Goal: Information Seeking & Learning: Check status

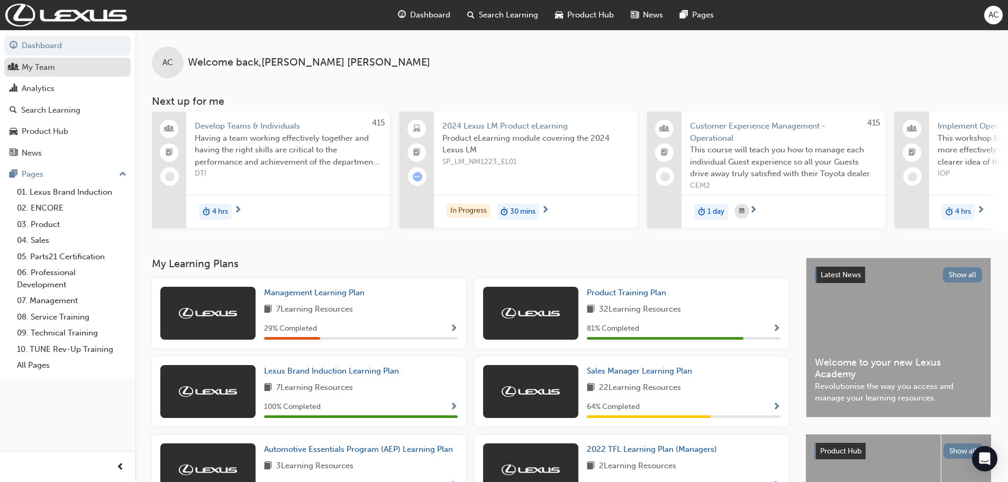
click at [44, 65] on div "My Team" at bounding box center [38, 67] width 33 height 12
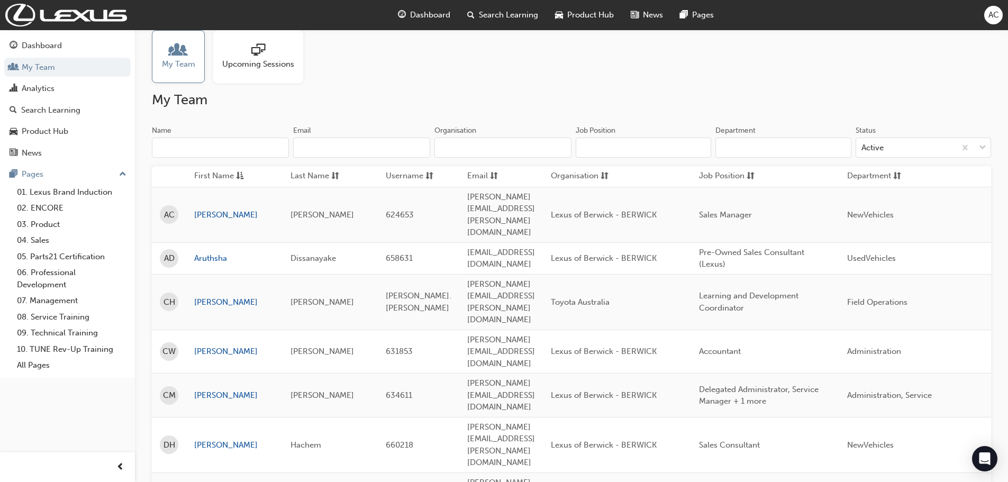
scroll to position [212, 0]
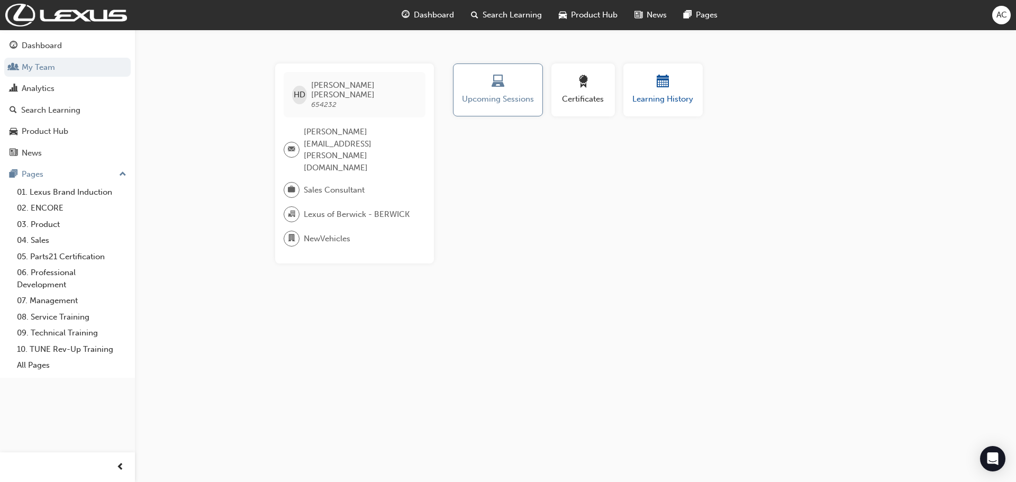
click at [660, 88] on span "calendar-icon" at bounding box center [663, 82] width 13 height 14
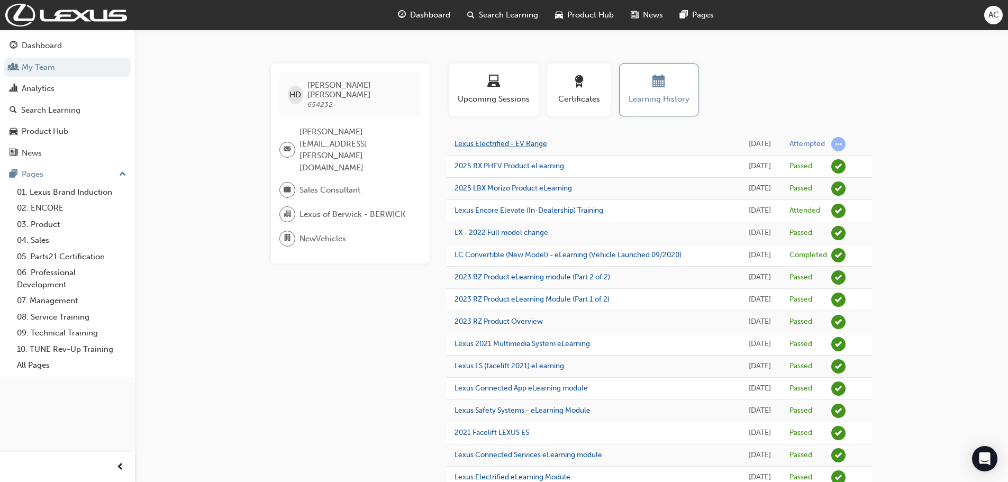
click at [510, 146] on link "Lexus Electrified - EV Range" at bounding box center [501, 143] width 93 height 9
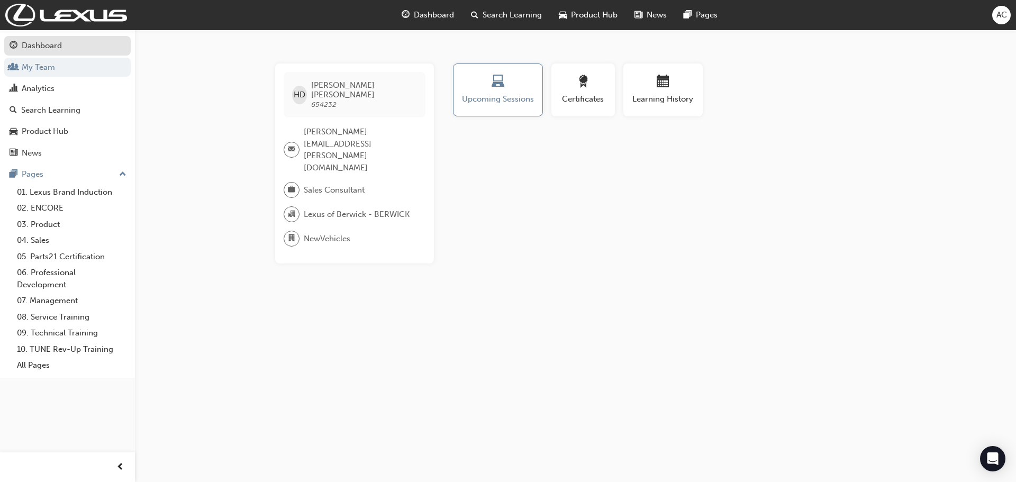
click at [35, 46] on div "Dashboard" at bounding box center [42, 46] width 40 height 12
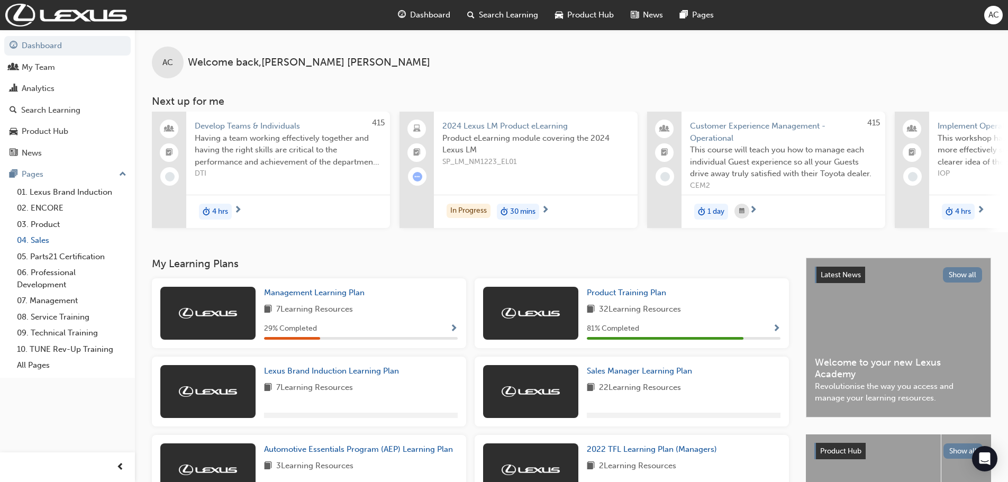
click at [40, 241] on link "04. Sales" at bounding box center [72, 240] width 118 height 16
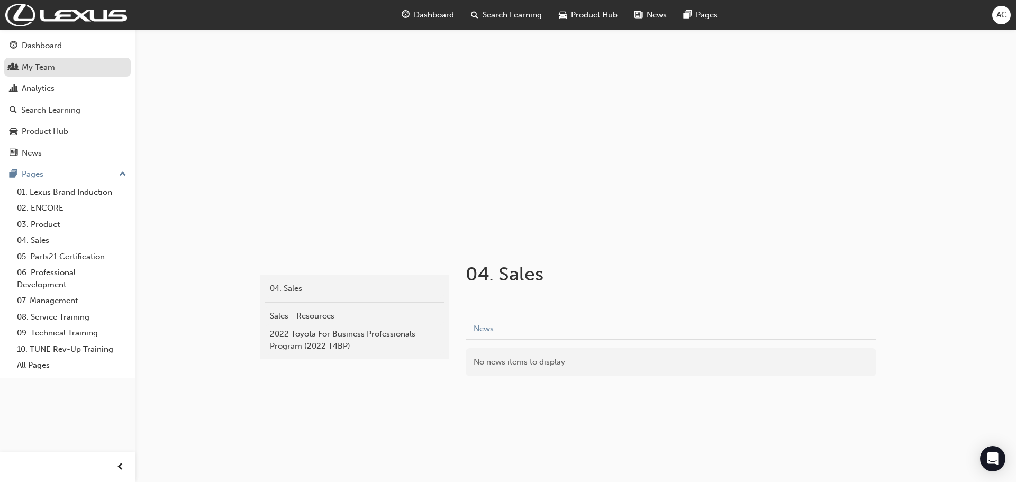
click at [38, 68] on div "My Team" at bounding box center [38, 67] width 33 height 12
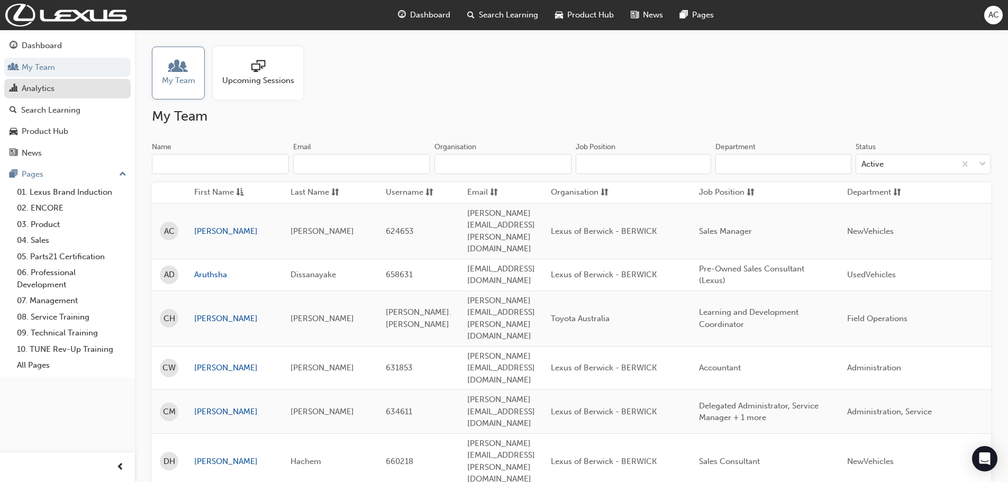
click at [46, 94] on div "Analytics" at bounding box center [38, 89] width 33 height 12
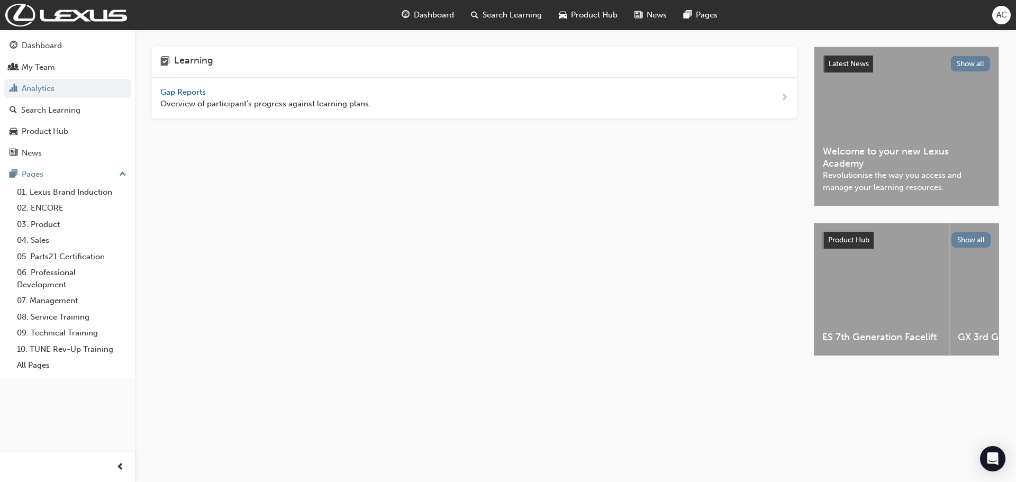
click at [304, 85] on div "Gap Reports Overview of participant's progress against learning plans." at bounding box center [474, 98] width 645 height 41
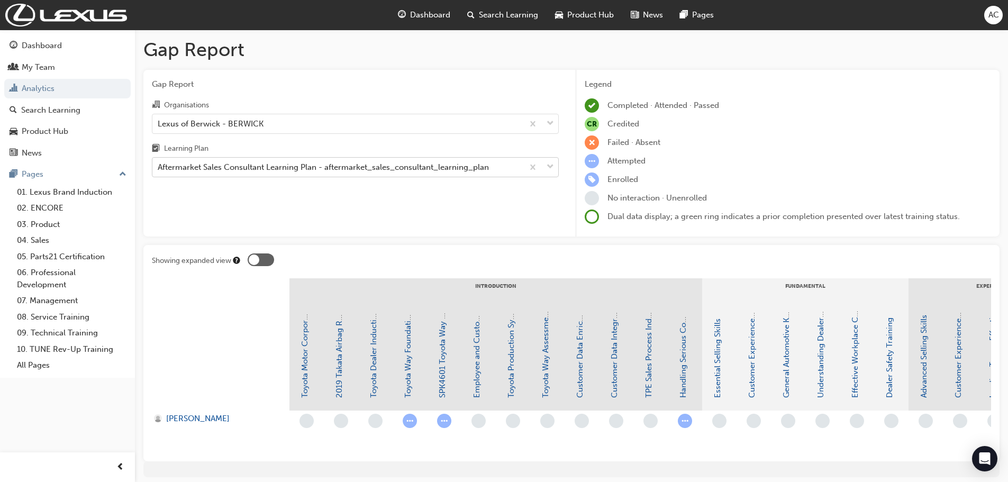
click at [286, 166] on div "Aftermarket Sales Consultant Learning Plan - aftermarket_sales_consultant_learn…" at bounding box center [323, 167] width 331 height 12
click at [159, 166] on input "Learning Plan Aftermarket Sales Consultant Learning Plan - aftermarket_sales_co…" at bounding box center [158, 166] width 1 height 9
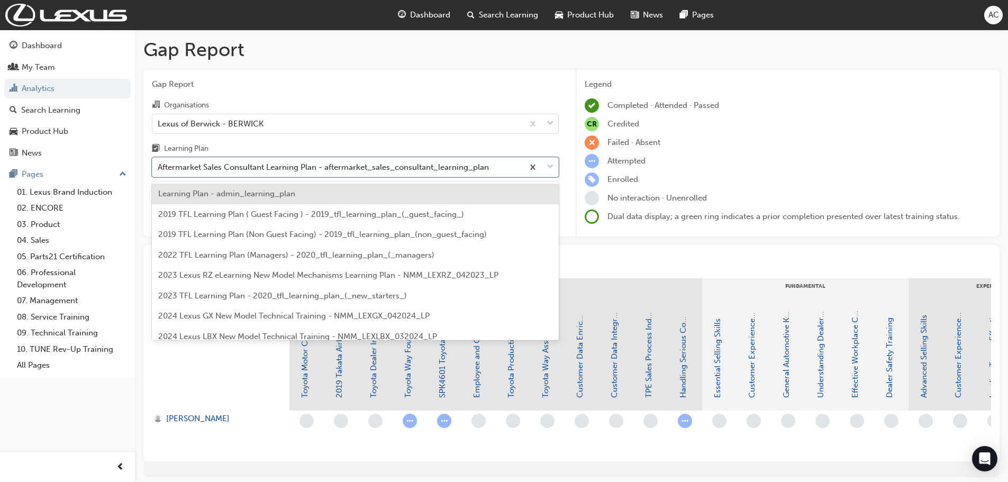
click at [259, 192] on span "Learning Plan - admin_learning_plan" at bounding box center [226, 194] width 137 height 10
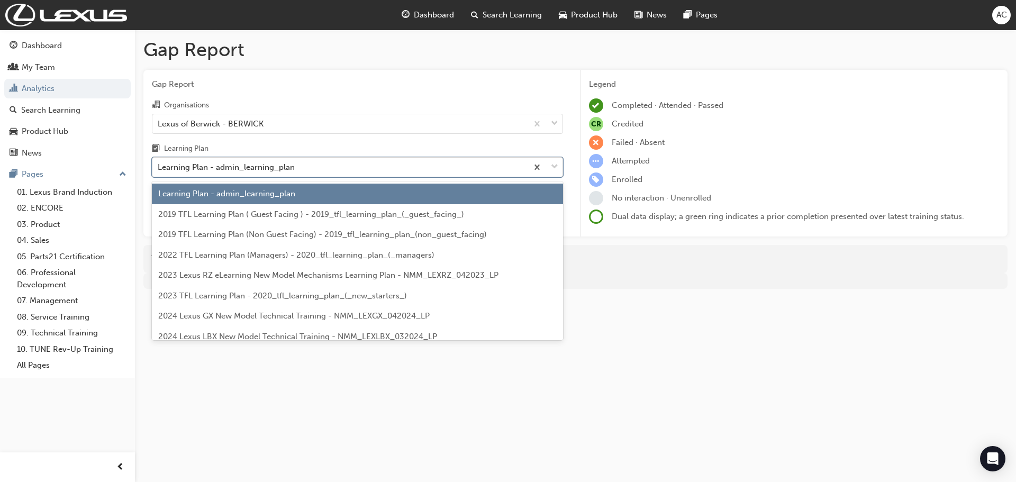
click at [287, 163] on div "Learning Plan - admin_learning_plan" at bounding box center [226, 167] width 137 height 12
click at [159, 163] on input "Learning Plan option Learning Plan - admin_learning_plan, selected. option Lear…" at bounding box center [158, 166] width 1 height 9
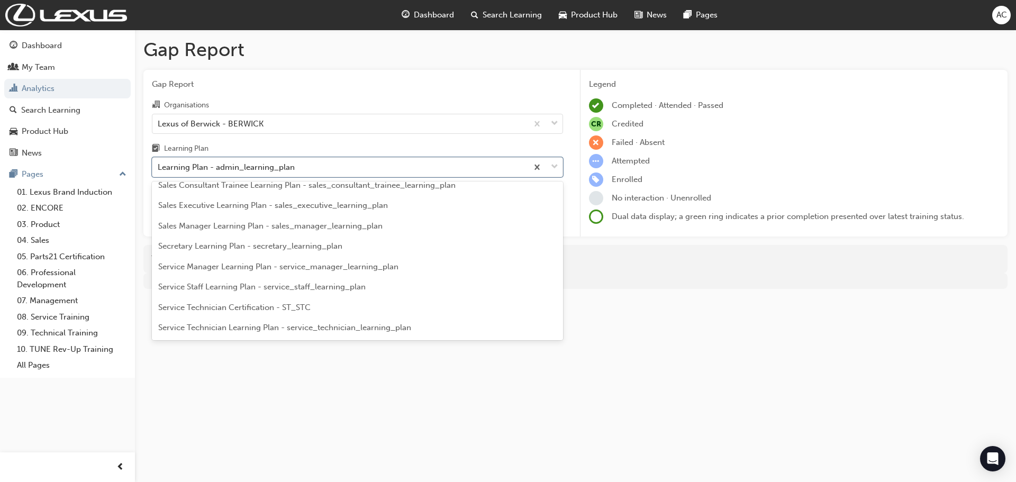
scroll to position [2331, 0]
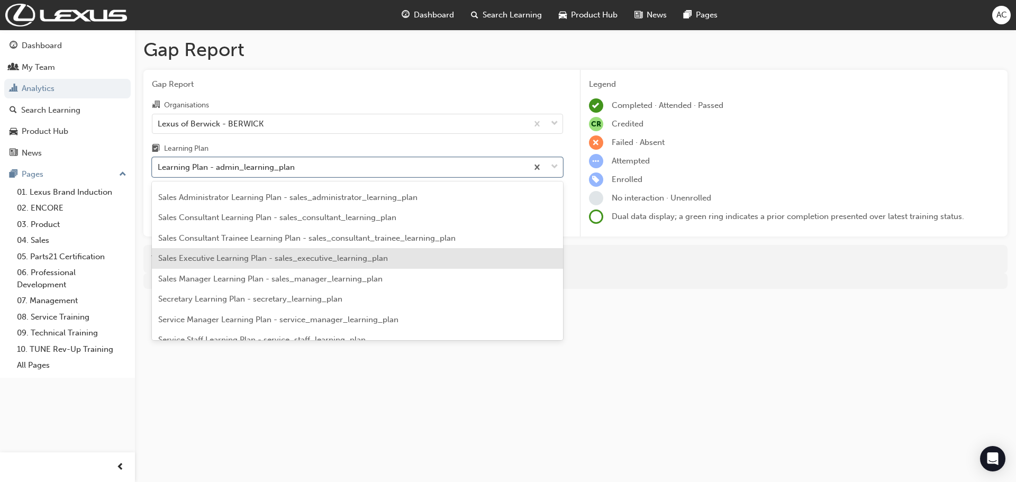
click at [321, 263] on span "Sales Executive Learning Plan - sales_executive_learning_plan" at bounding box center [273, 259] width 230 height 10
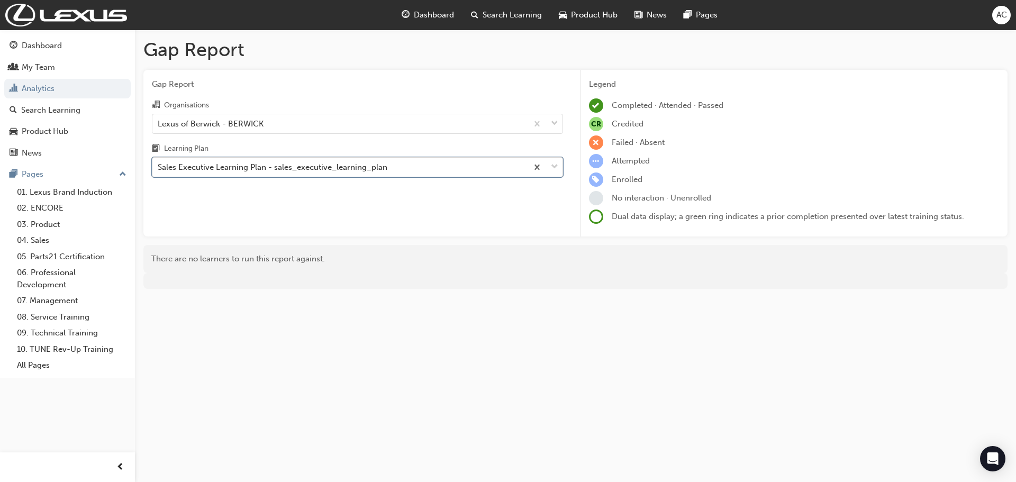
click at [201, 160] on div "Sales Executive Learning Plan - sales_executive_learning_plan" at bounding box center [339, 167] width 375 height 19
click at [159, 162] on input "Learning Plan option Sales Executive Learning Plan - sales_executive_learning_p…" at bounding box center [158, 166] width 1 height 9
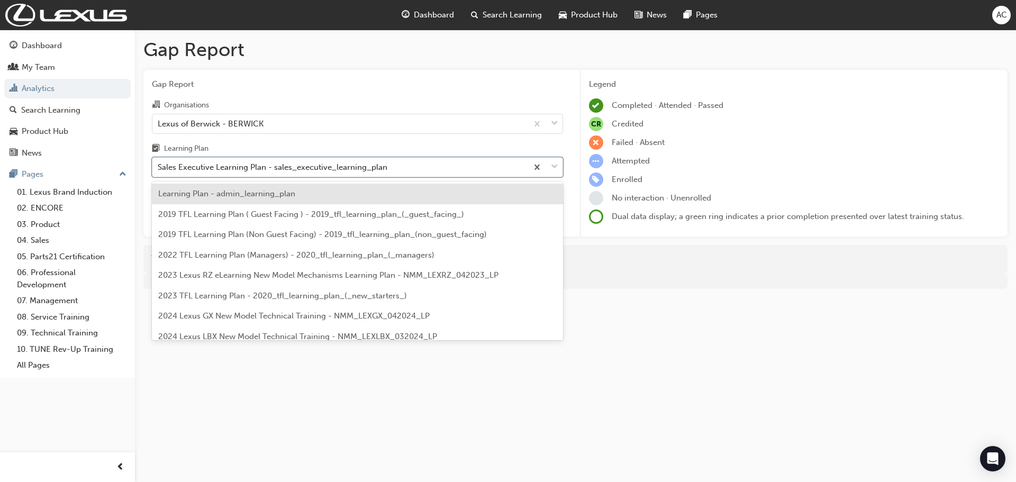
scroll to position [2279, 0]
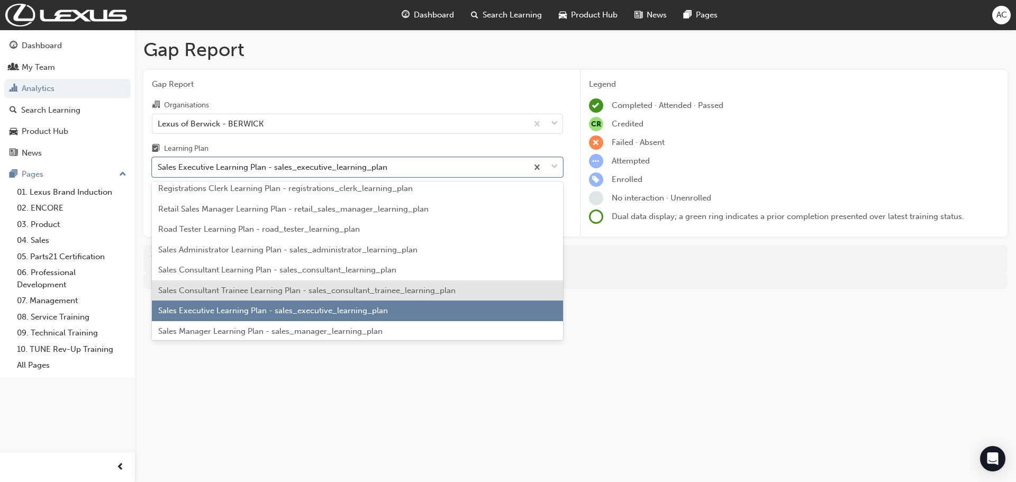
click at [223, 295] on span "Sales Consultant Trainee Learning Plan - sales_consultant_trainee_learning_plan" at bounding box center [306, 291] width 297 height 10
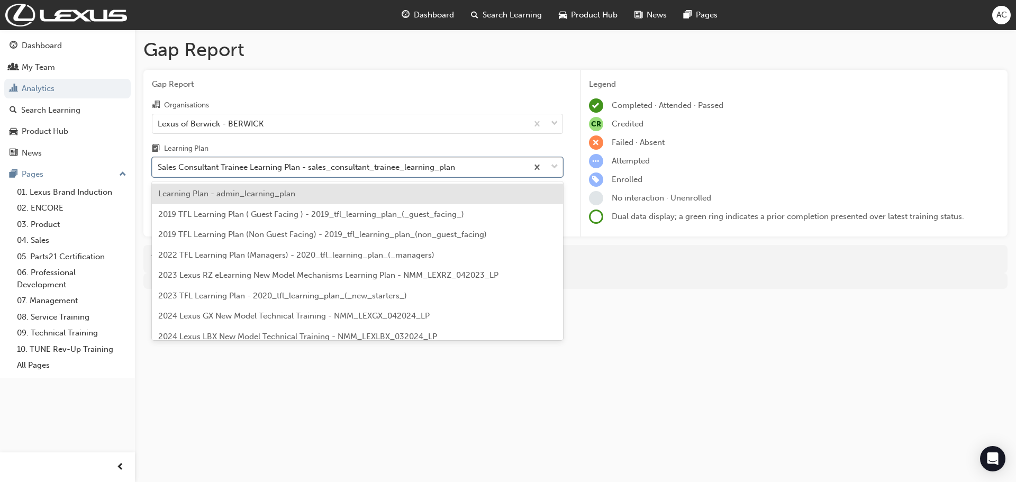
click at [338, 167] on div "Sales Consultant Trainee Learning Plan - sales_consultant_trainee_learning_plan" at bounding box center [306, 167] width 297 height 12
click at [159, 167] on input "Learning Plan option Sales Consultant Trainee Learning Plan - sales_consultant_…" at bounding box center [158, 166] width 1 height 9
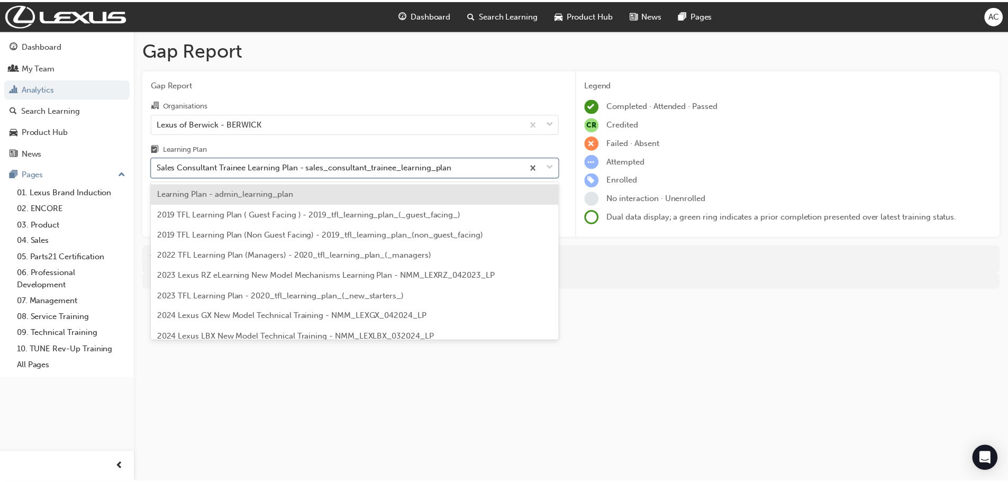
scroll to position [2258, 0]
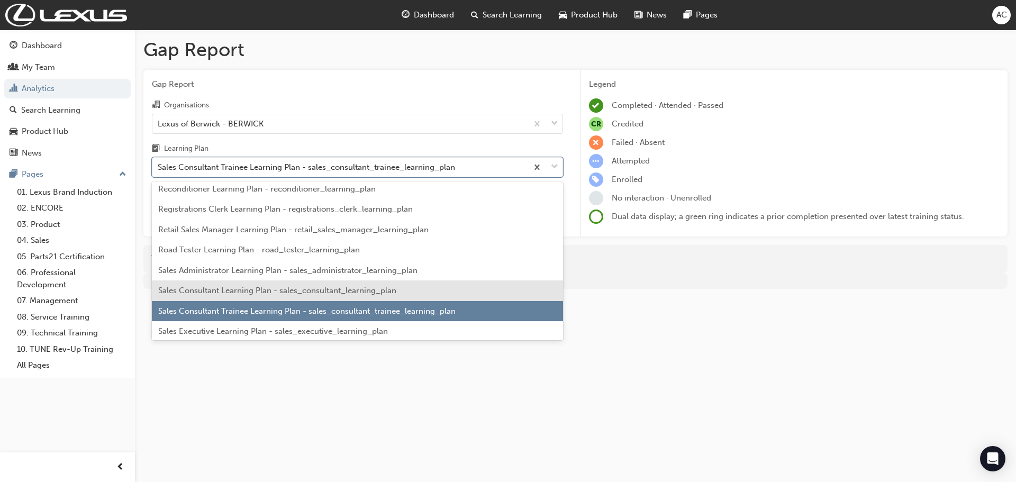
click at [302, 295] on span "Sales Consultant Learning Plan - sales_consultant_learning_plan" at bounding box center [277, 291] width 238 height 10
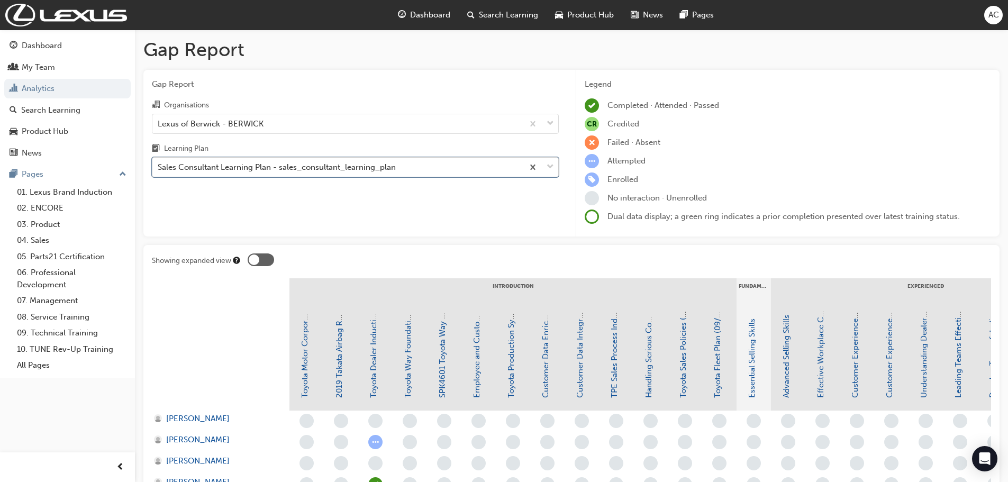
click at [309, 169] on div "Sales Consultant Learning Plan - sales_consultant_learning_plan" at bounding box center [277, 167] width 238 height 12
click at [159, 169] on input "Learning Plan option Sales Consultant Learning Plan - sales_consultant_learning…" at bounding box center [158, 166] width 1 height 9
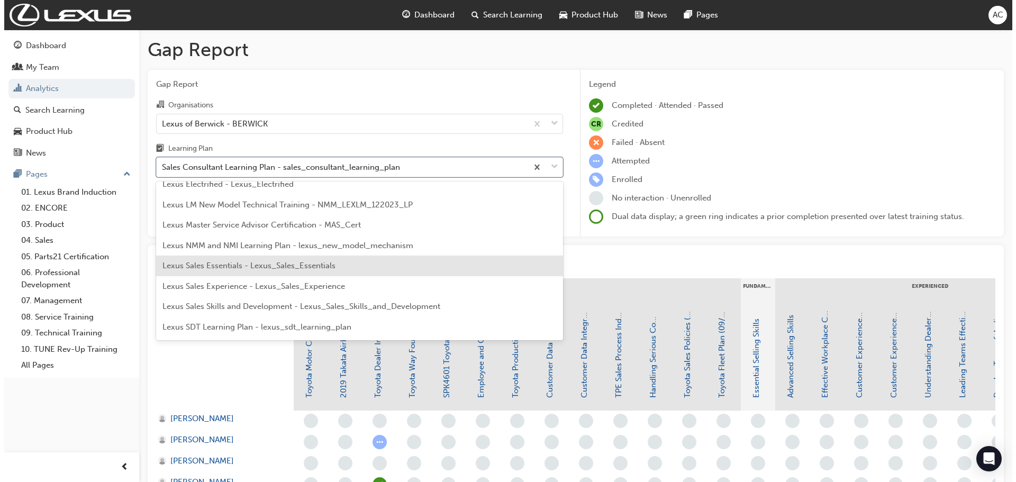
scroll to position [1603, 0]
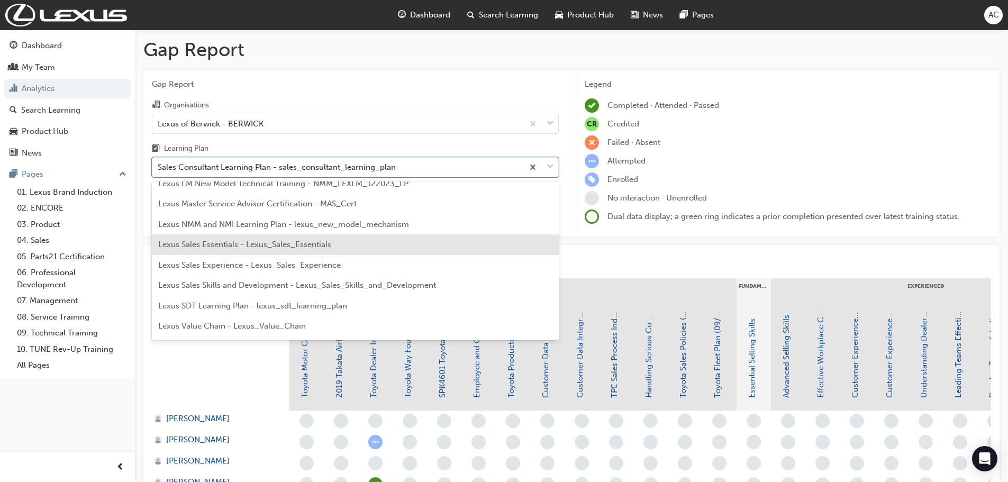
click at [209, 245] on span "Lexus Sales Essentials - Lexus_Sales_Essentials" at bounding box center [244, 245] width 173 height 10
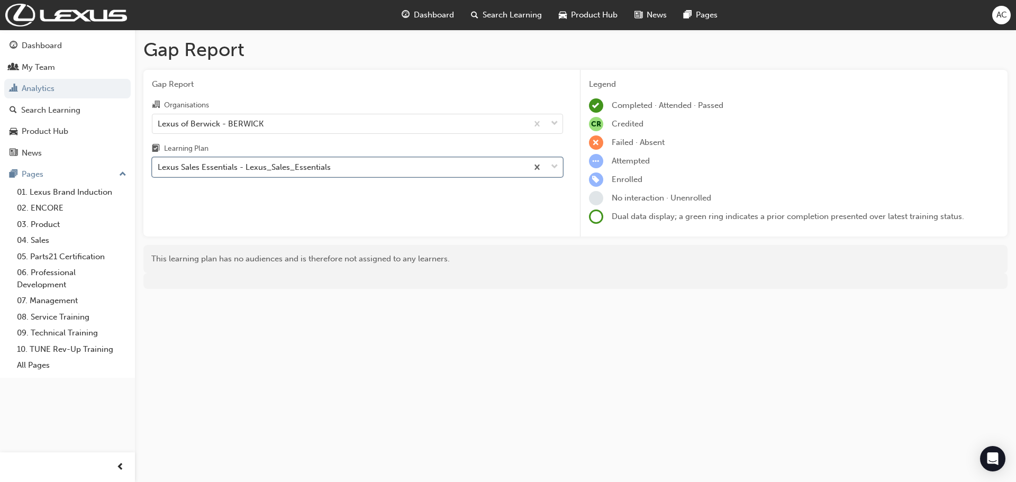
click at [248, 170] on div "Lexus Sales Essentials - Lexus_Sales_Essentials" at bounding box center [244, 167] width 173 height 12
click at [159, 170] on input "Learning Plan option Lexus Sales Essentials - Lexus_Sales_Essentials, selected.…" at bounding box center [158, 166] width 1 height 9
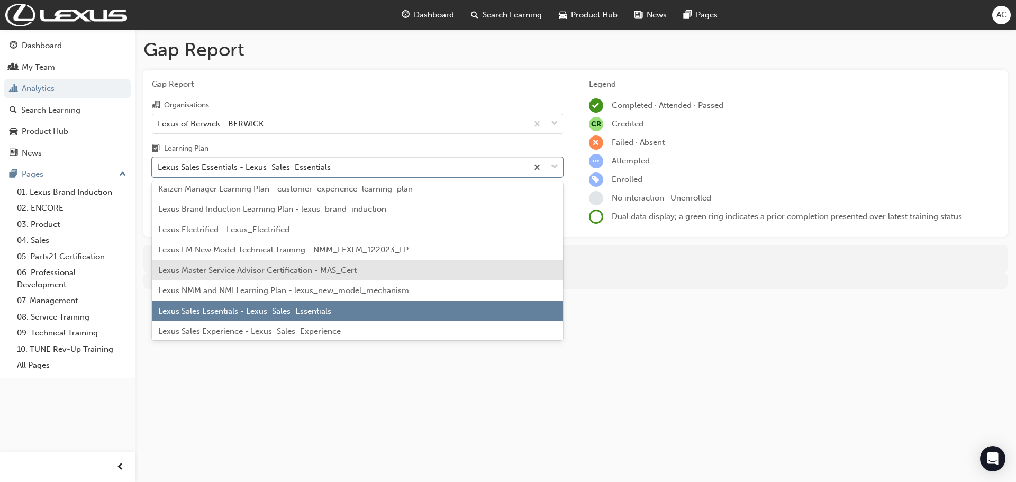
scroll to position [1578, 0]
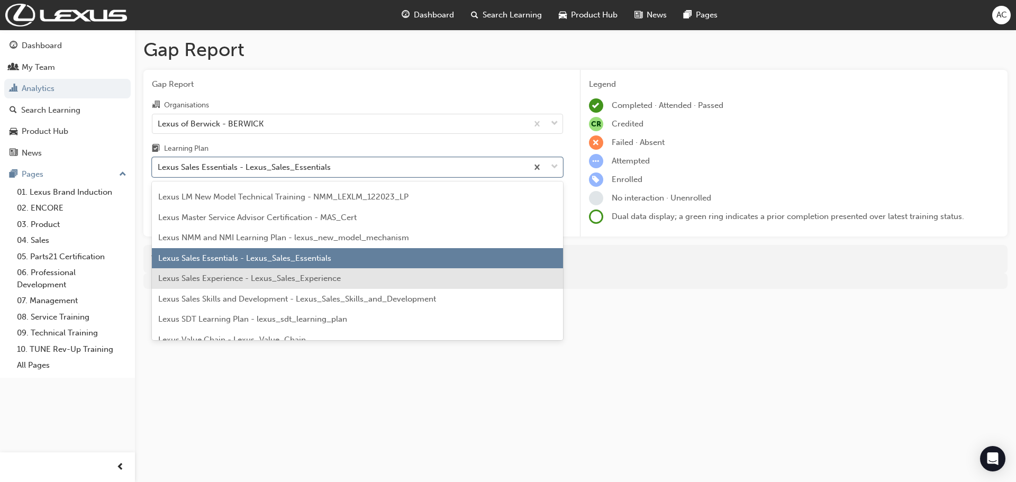
click at [231, 283] on span "Lexus Sales Experience - Lexus_Sales_Experience" at bounding box center [249, 279] width 183 height 10
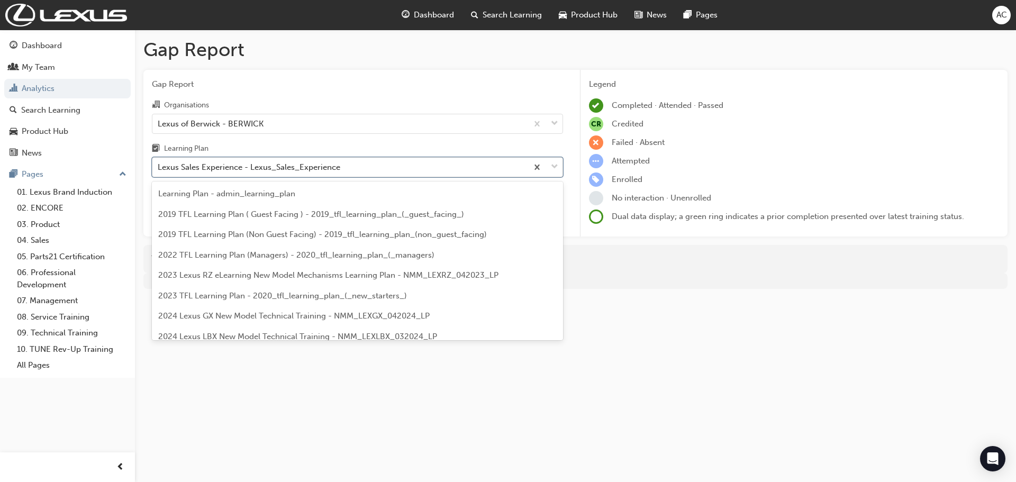
click at [331, 167] on div "Lexus Sales Experience - Lexus_Sales_Experience" at bounding box center [249, 167] width 183 height 12
click at [159, 167] on input "Learning Plan option Lexus Sales Experience - Lexus_Sales_Experience, selected.…" at bounding box center [158, 166] width 1 height 9
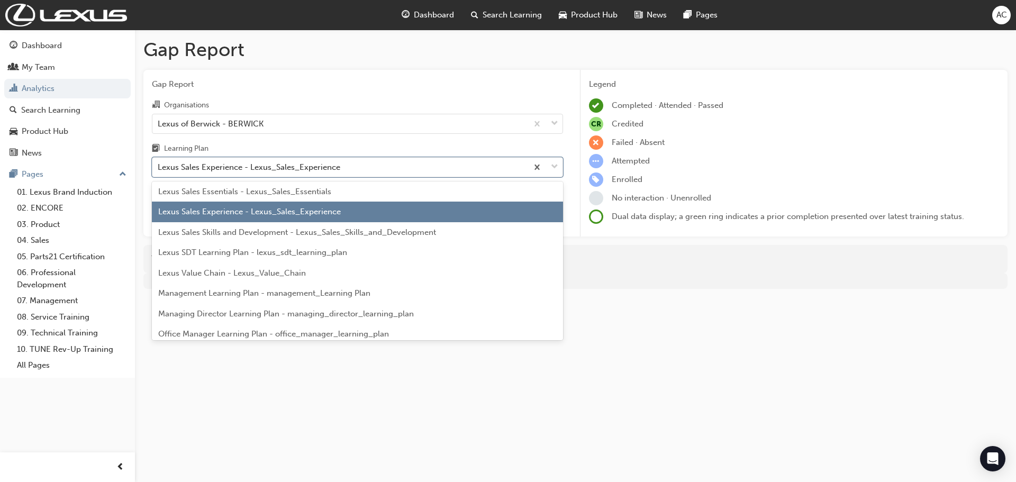
scroll to position [1651, 0]
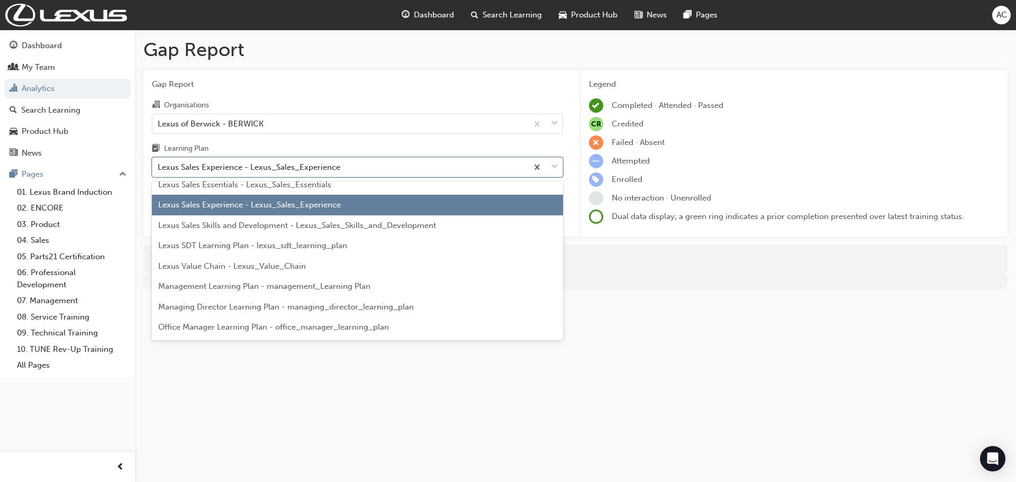
click at [314, 230] on span "Lexus Sales Skills and Development - Lexus_Sales_Skills_and_Development" at bounding box center [297, 226] width 278 height 10
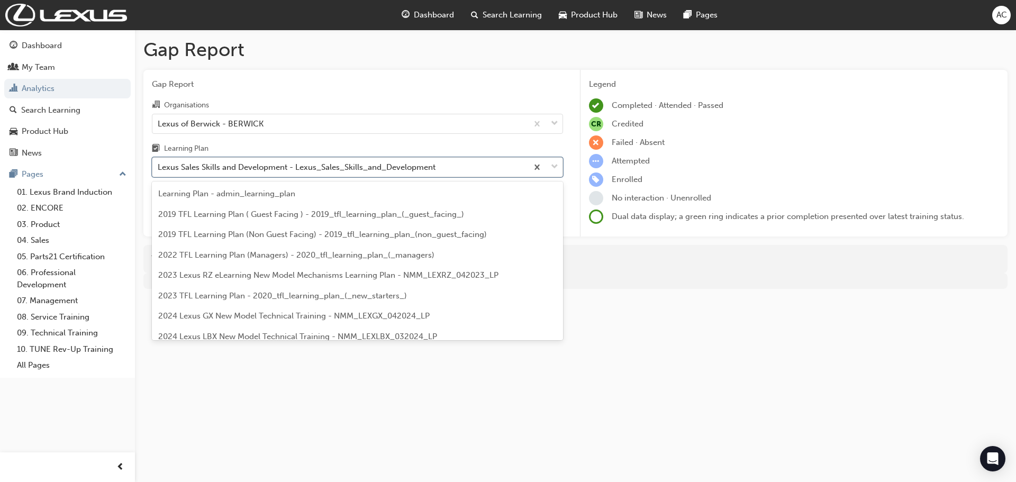
click at [357, 165] on div "Lexus Sales Skills and Development - Lexus_Sales_Skills_and_Development" at bounding box center [297, 167] width 278 height 12
click at [159, 165] on input "Learning Plan option Lexus Sales Skills and Development - Lexus_Sales_Skills_an…" at bounding box center [158, 166] width 1 height 9
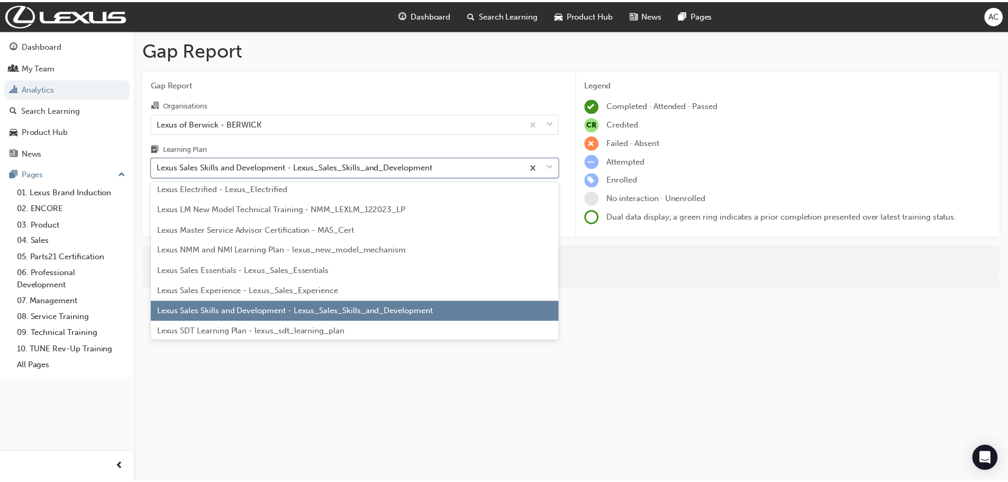
scroll to position [1460, 0]
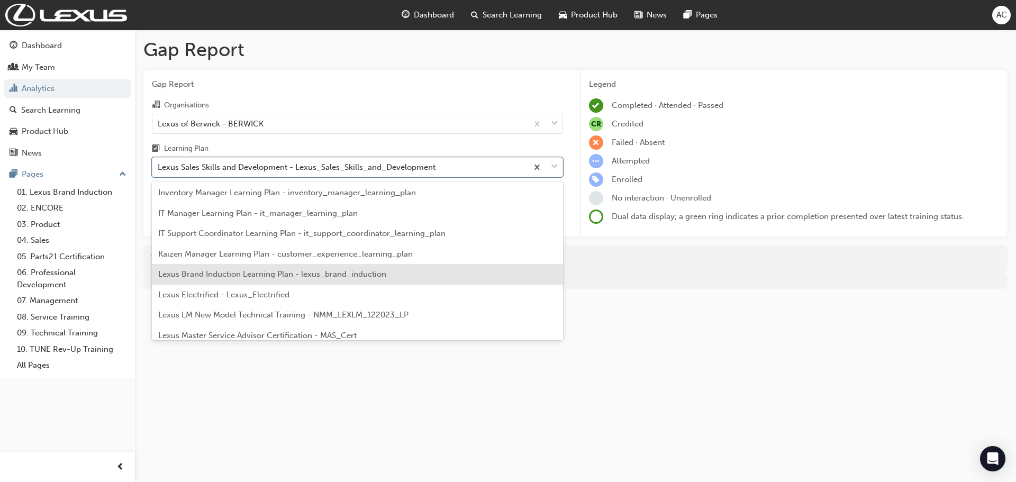
click at [261, 279] on span "Lexus Brand Induction Learning Plan - lexus_brand_induction" at bounding box center [272, 274] width 228 height 10
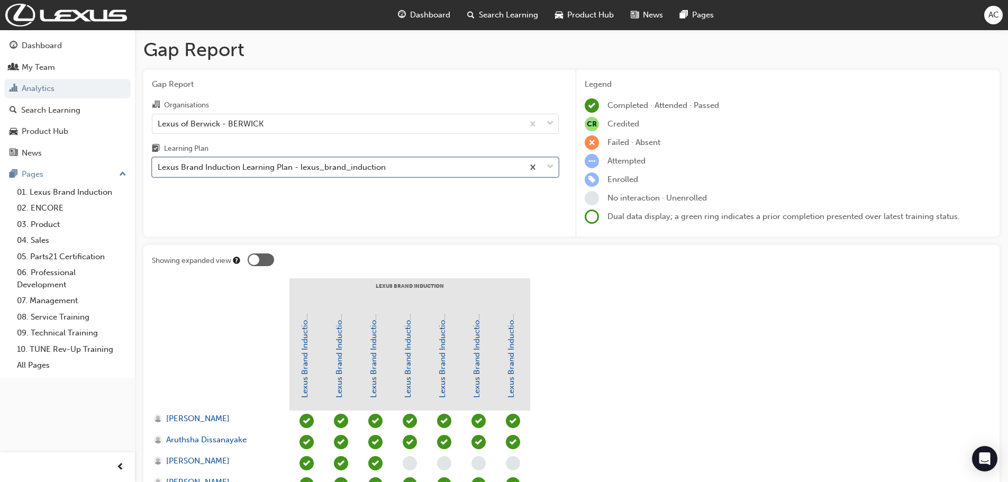
click at [247, 160] on div "Lexus Brand Induction Learning Plan - lexus_brand_induction" at bounding box center [337, 167] width 371 height 19
click at [159, 162] on input "Learning Plan option Lexus Brand Induction Learning Plan - lexus_brand_inductio…" at bounding box center [158, 166] width 1 height 9
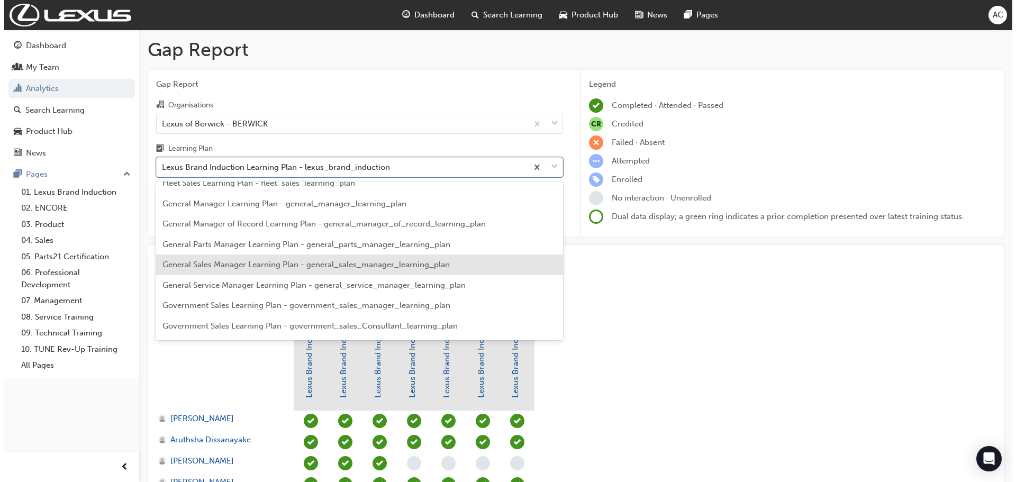
scroll to position [1158, 0]
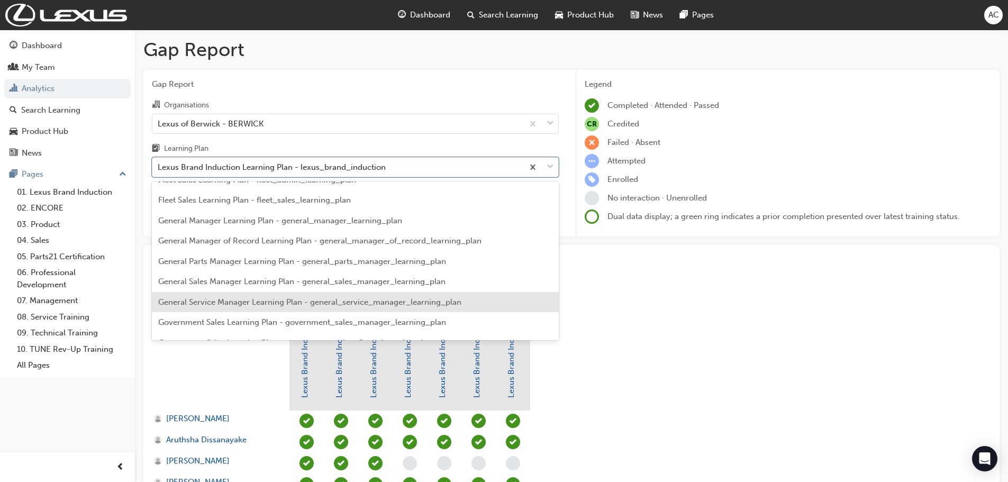
click at [316, 303] on span "General Service Manager Learning Plan - general_service_manager_learning_plan" at bounding box center [309, 302] width 303 height 10
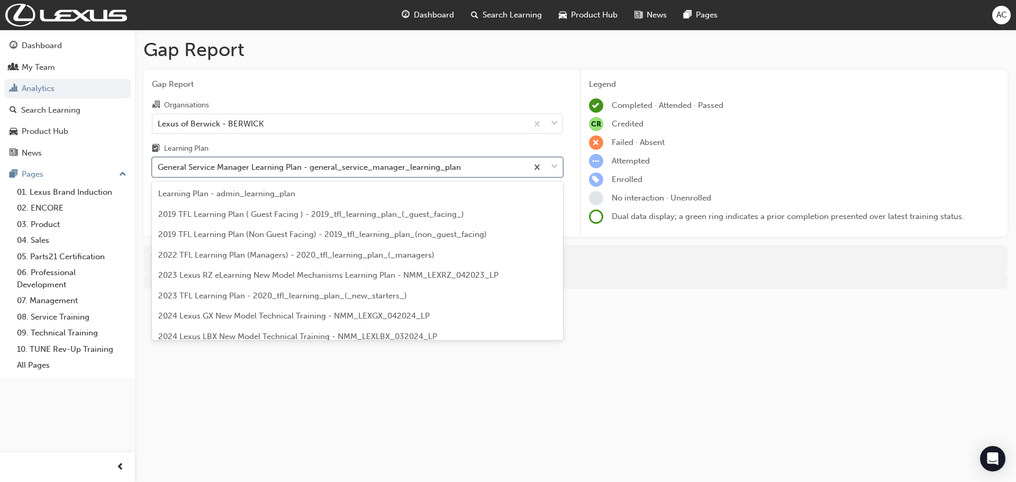
click at [312, 164] on div "General Service Manager Learning Plan - general_service_manager_learning_plan" at bounding box center [309, 167] width 303 height 12
click at [159, 164] on input "Learning Plan option General Service Manager Learning Plan - general_service_ma…" at bounding box center [158, 166] width 1 height 9
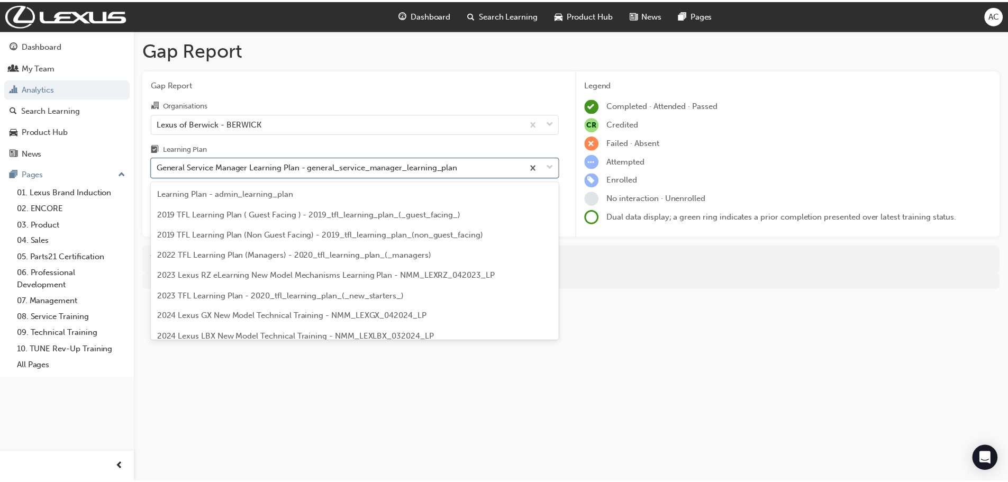
scroll to position [1138, 0]
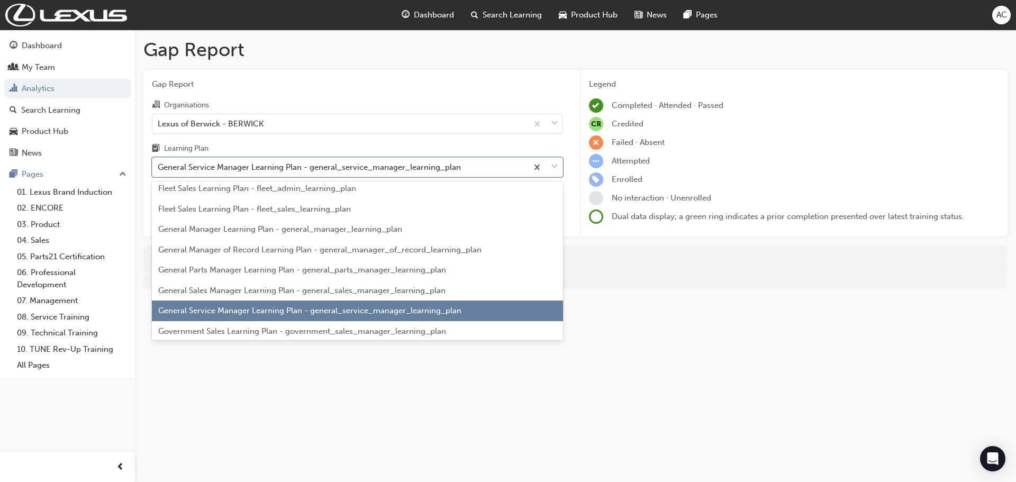
click at [286, 295] on span "General Sales Manager Learning Plan - general_sales_manager_learning_plan" at bounding box center [301, 291] width 287 height 10
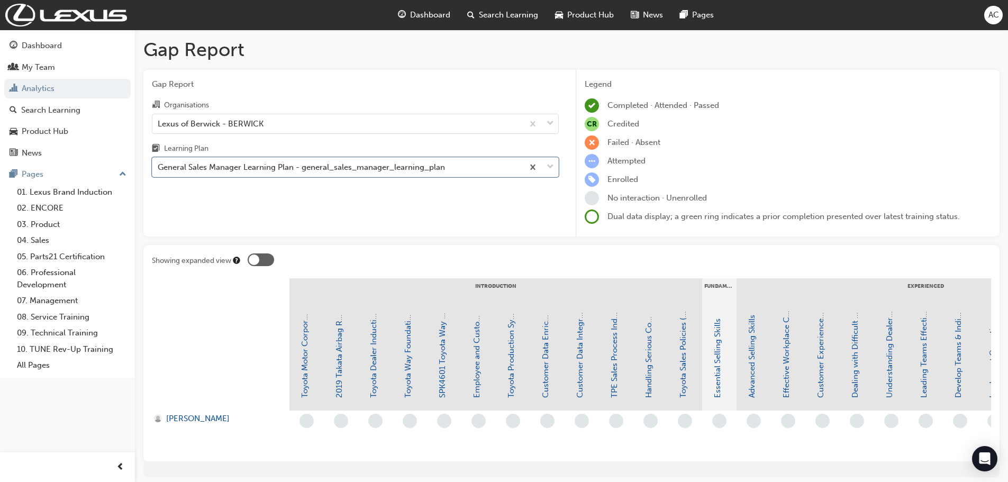
click at [247, 178] on div "Gap Report Organisations Lexus of Berwick - BERWICK Learning Plan option Genera…" at bounding box center [355, 153] width 424 height 167
click at [247, 174] on div "General Sales Manager Learning Plan - general_sales_manager_learning_plan" at bounding box center [337, 167] width 371 height 19
click at [159, 171] on input "Learning Plan General Sales Manager Learning Plan - general_sales_manager_learn…" at bounding box center [158, 166] width 1 height 9
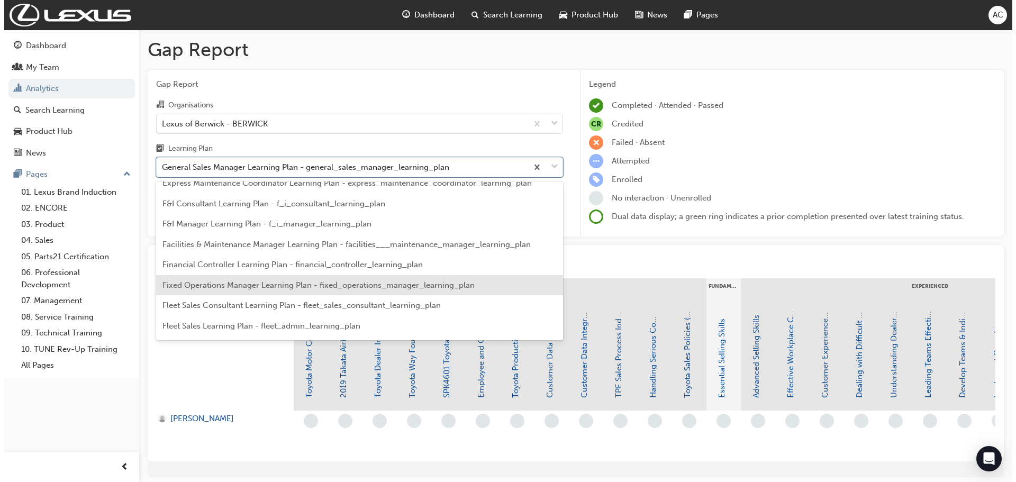
scroll to position [1011, 0]
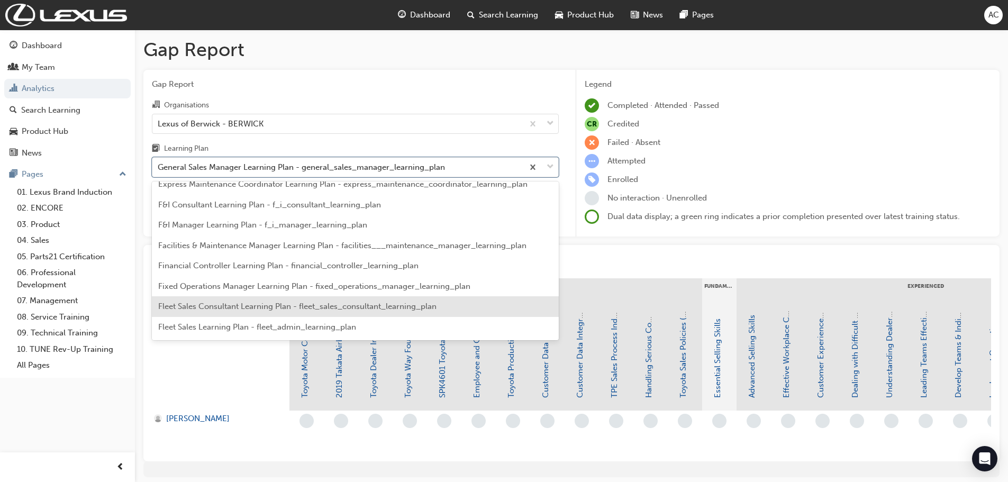
click at [288, 309] on span "Fleet Sales Consultant Learning Plan - fleet_sales_consultant_learning_plan" at bounding box center [297, 307] width 278 height 10
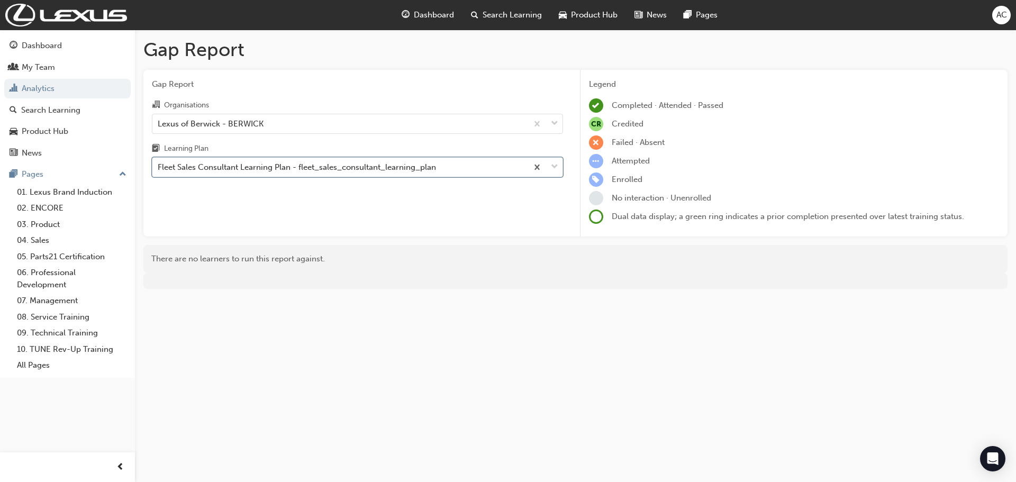
click at [305, 168] on div "Fleet Sales Consultant Learning Plan - fleet_sales_consultant_learning_plan" at bounding box center [297, 167] width 278 height 12
click at [159, 168] on input "Learning Plan option Fleet Sales Consultant Learning Plan - fleet_sales_consult…" at bounding box center [158, 166] width 1 height 9
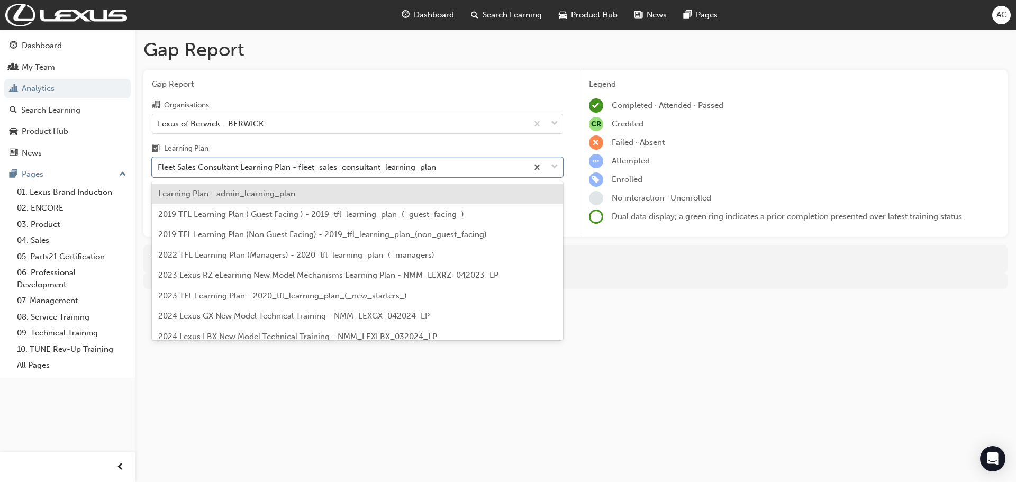
click at [475, 90] on div "Gap Report Organisations Lexus of Berwick - BERWICK Learning Plan option Fleet …" at bounding box center [357, 153] width 428 height 167
